Goal: Find specific fact: Find specific fact

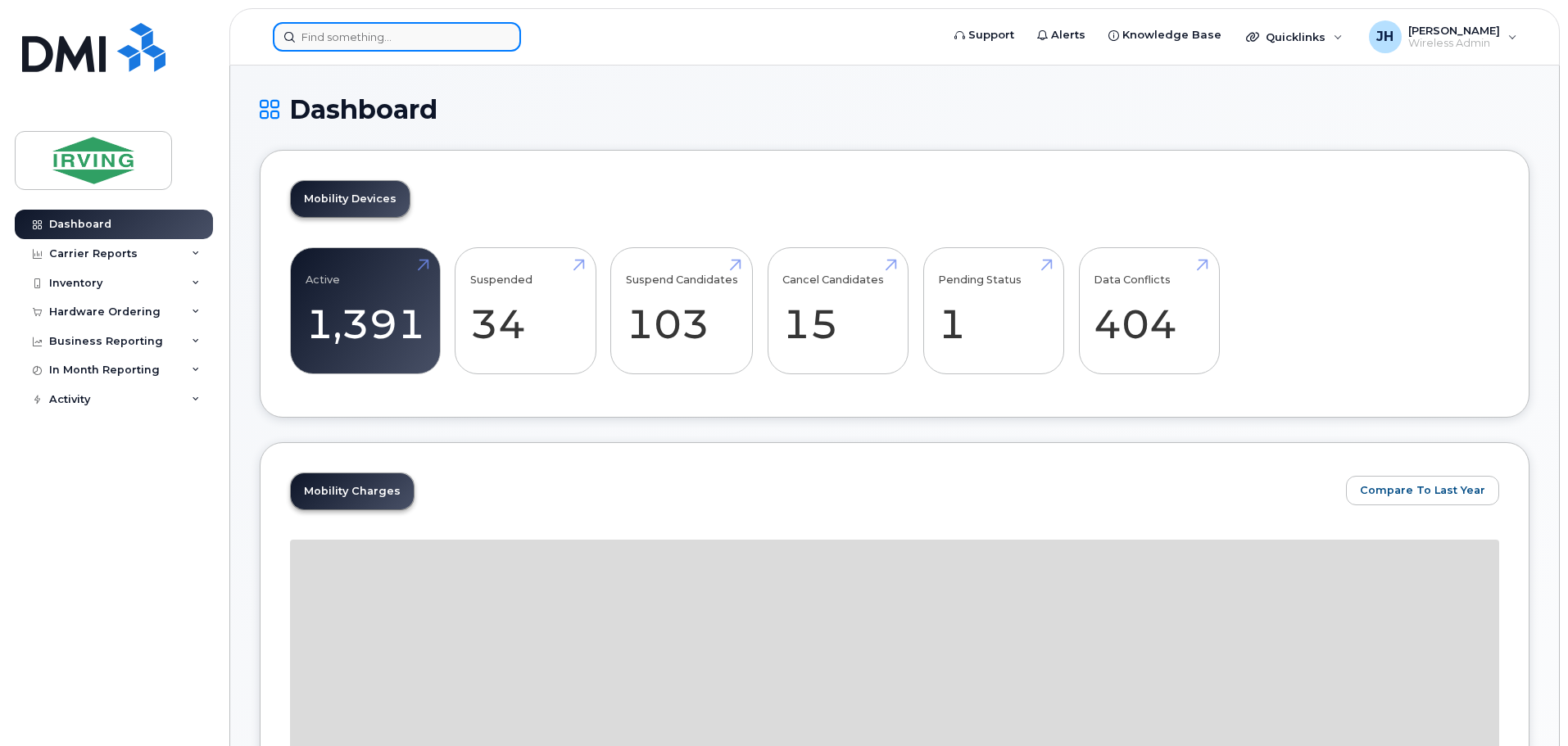
click at [365, 40] on input at bounding box center [396, 37] width 249 height 29
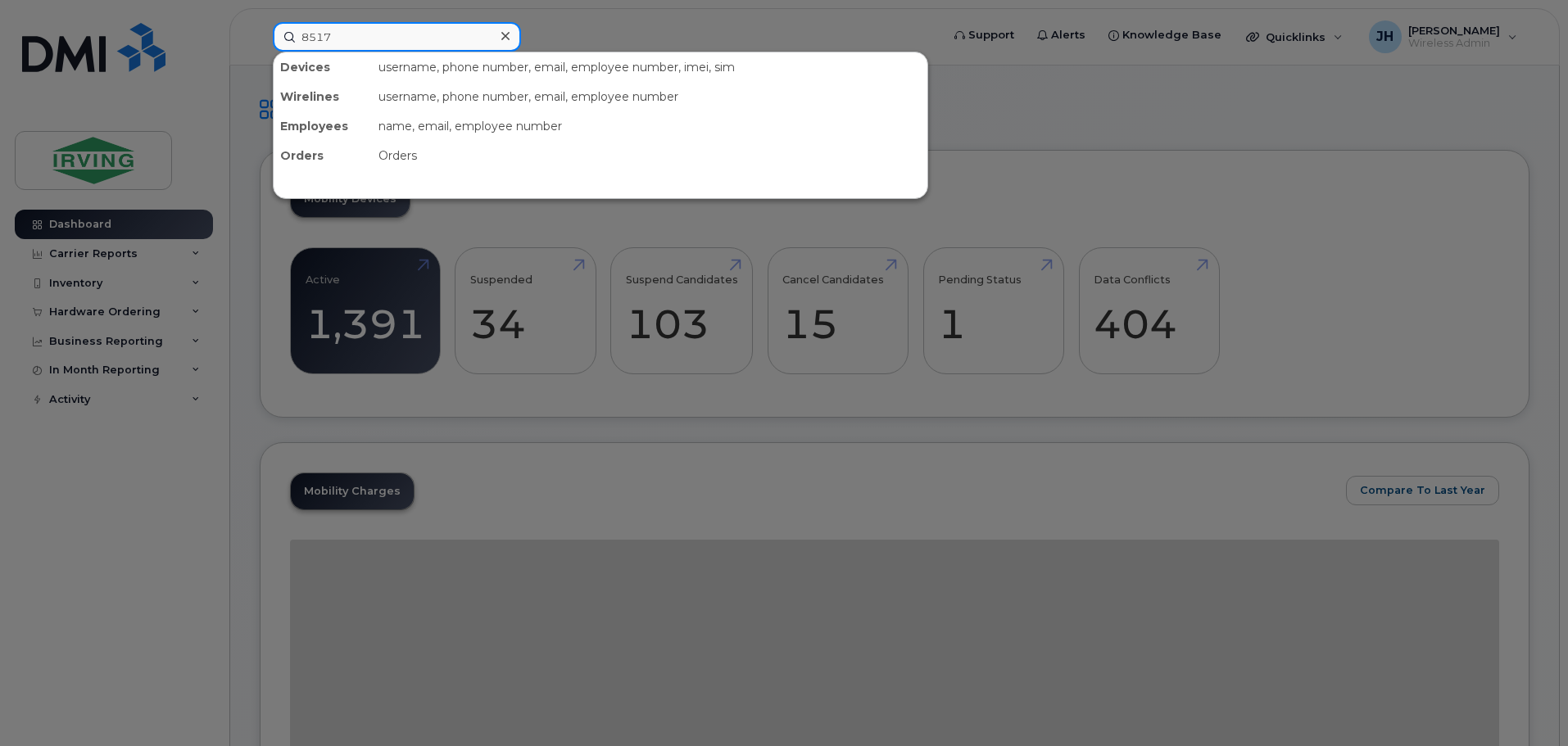
type input "8517"
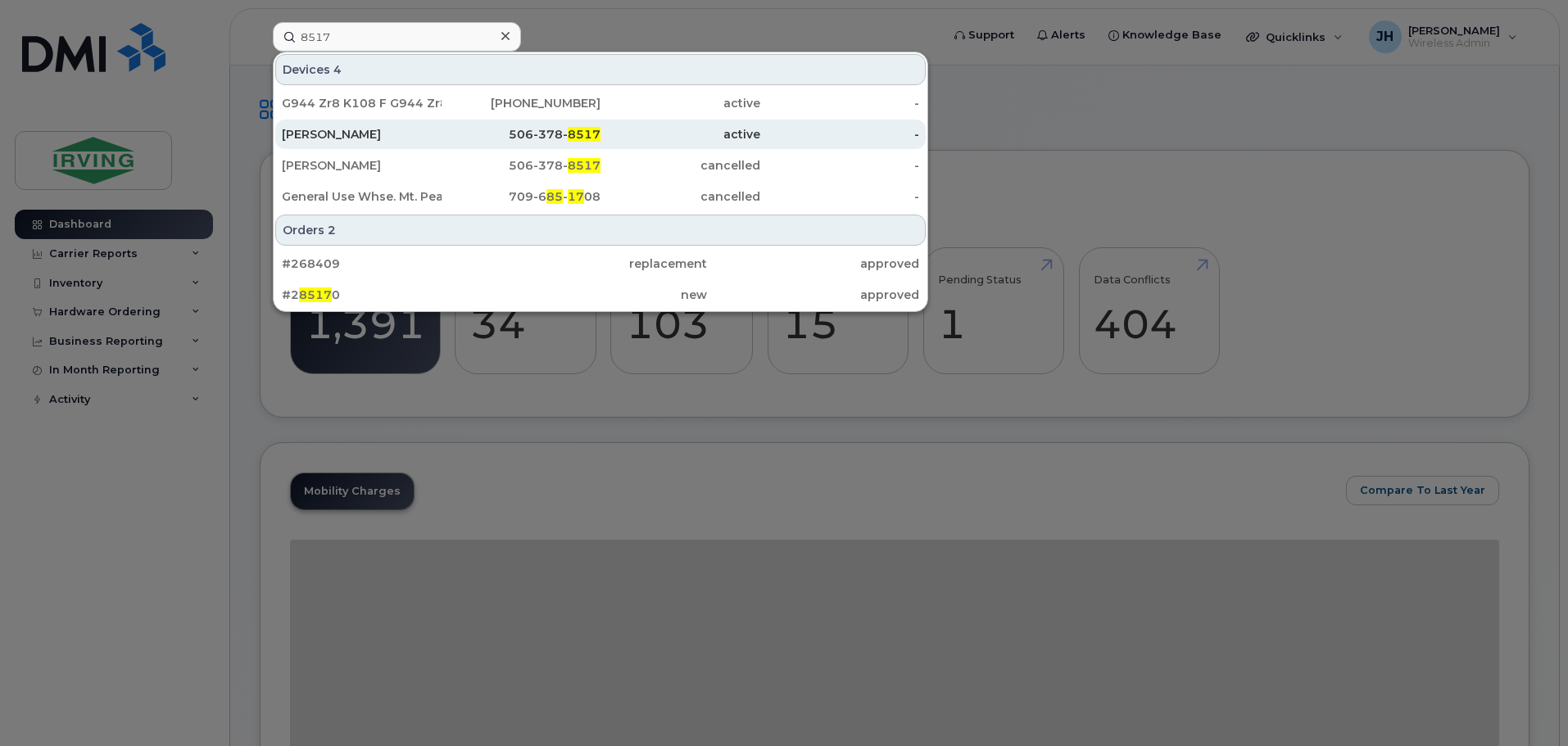
click at [390, 126] on div "[PERSON_NAME]" at bounding box center [361, 134] width 160 height 29
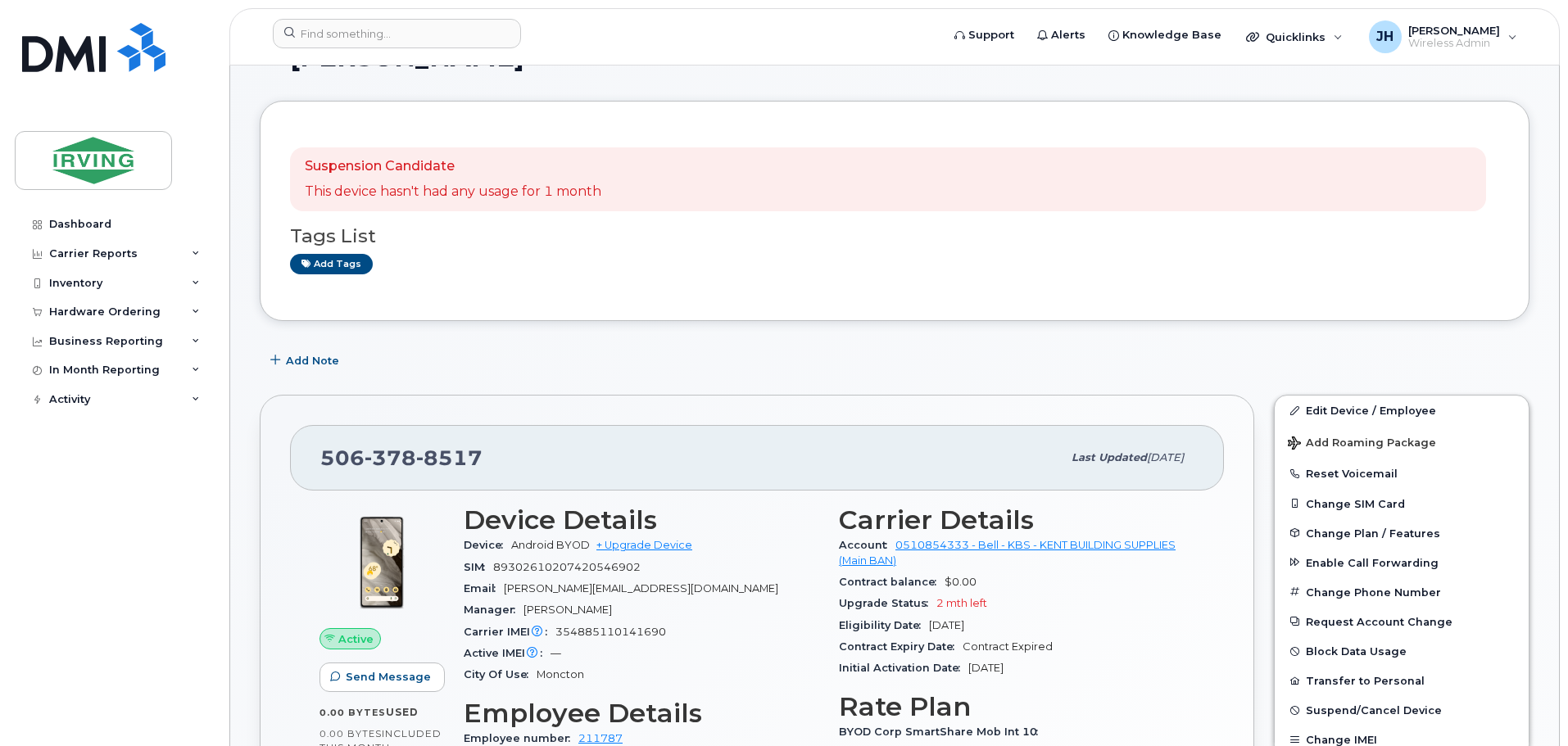
scroll to position [82, 0]
